Goal: Transaction & Acquisition: Subscribe to service/newsletter

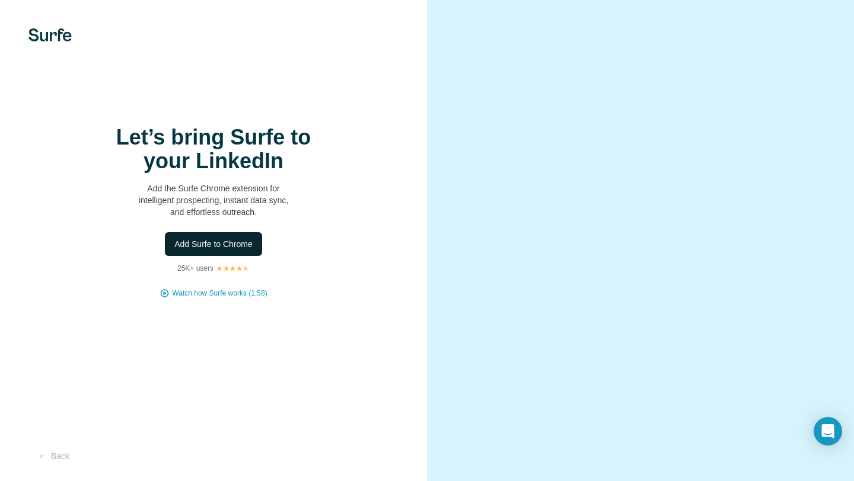
click at [230, 245] on span "Add Surfe to Chrome" at bounding box center [213, 244] width 78 height 12
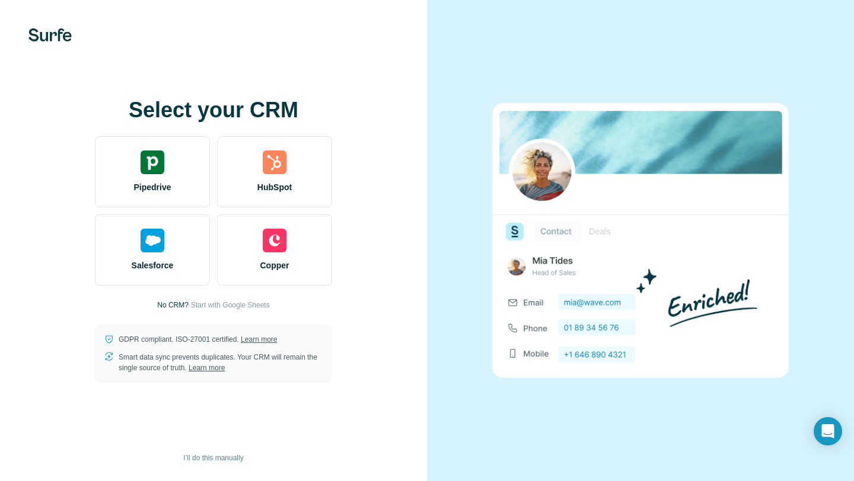
click at [176, 307] on p "No CRM?" at bounding box center [172, 305] width 31 height 11
click at [157, 301] on p "No CRM?" at bounding box center [172, 305] width 31 height 11
click at [206, 301] on span "Start with Google Sheets" at bounding box center [230, 305] width 79 height 11
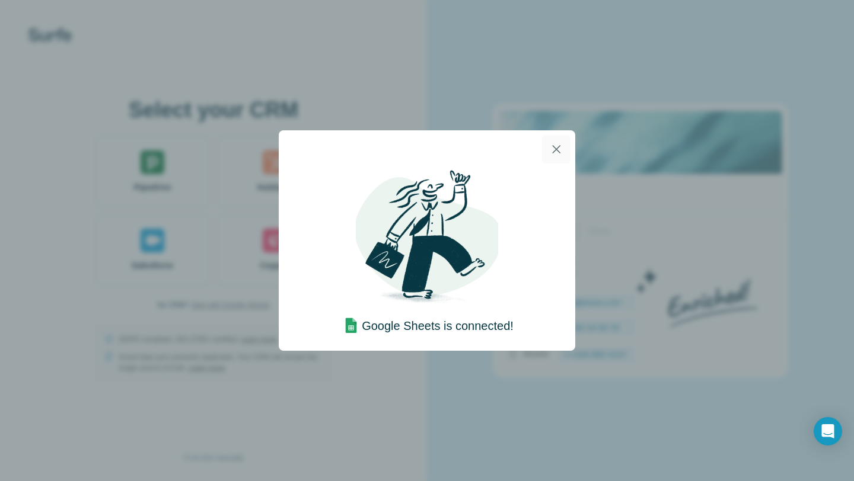
click at [555, 152] on icon "button" at bounding box center [556, 149] width 14 height 14
click at [432, 265] on img at bounding box center [427, 239] width 142 height 142
click at [469, 245] on img at bounding box center [427, 239] width 142 height 142
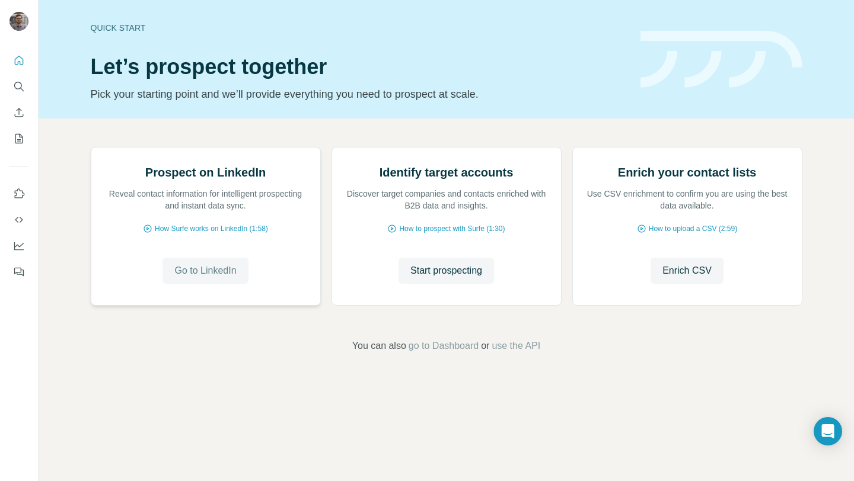
click at [196, 278] on span "Go to LinkedIn" at bounding box center [205, 271] width 62 height 14
click at [15, 199] on icon "Use Surfe on LinkedIn" at bounding box center [19, 194] width 12 height 12
click at [14, 247] on icon "Dashboard" at bounding box center [18, 245] width 9 height 5
